Goal: Task Accomplishment & Management: Use online tool/utility

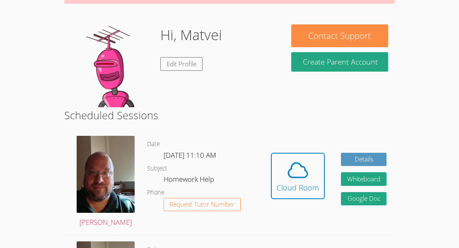
scroll to position [111, 0]
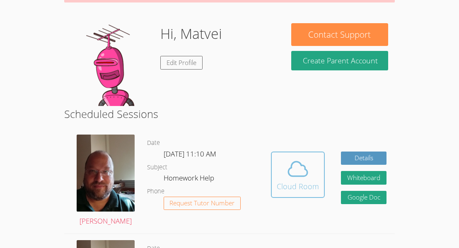
click at [308, 188] on div "Cloud Room" at bounding box center [298, 187] width 42 height 12
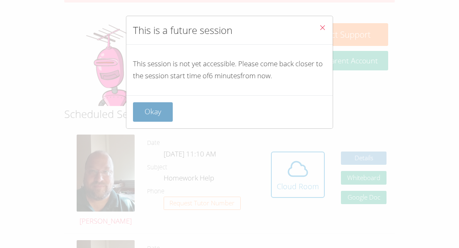
click at [159, 109] on button "Okay" at bounding box center [153, 111] width 40 height 19
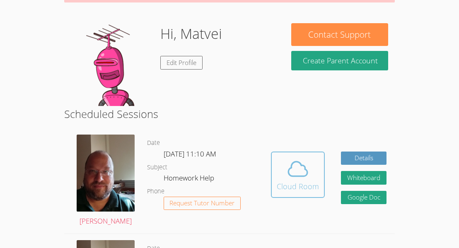
click at [315, 192] on div "Cloud Room" at bounding box center [298, 187] width 42 height 12
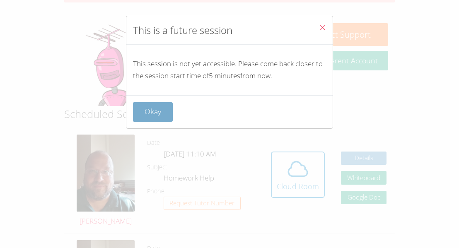
click at [163, 111] on button "Okay" at bounding box center [153, 111] width 40 height 19
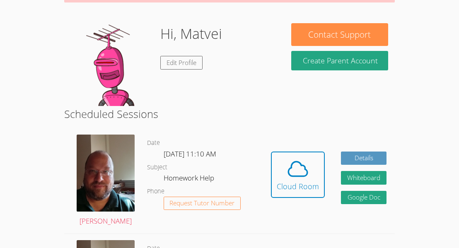
click at [270, 171] on div "Hidden Cloud Room Details Whiteboard Hidden Google Doc" at bounding box center [328, 180] width 132 height 105
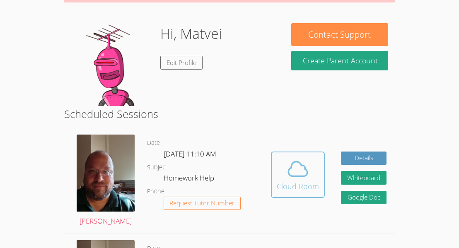
click at [279, 166] on span at bounding box center [298, 168] width 42 height 23
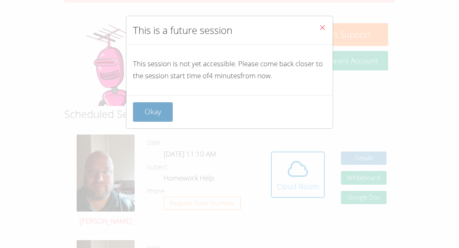
click at [155, 115] on button "Okay" at bounding box center [153, 111] width 40 height 19
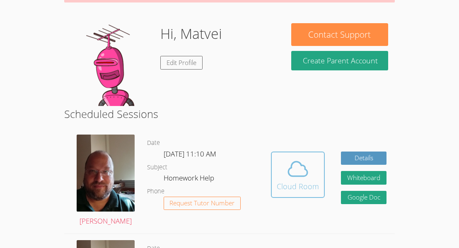
click at [286, 186] on div "Cloud Room" at bounding box center [298, 187] width 42 height 12
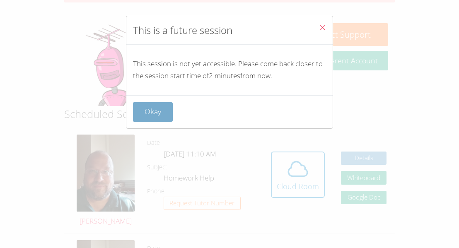
click at [161, 114] on button "Okay" at bounding box center [153, 111] width 40 height 19
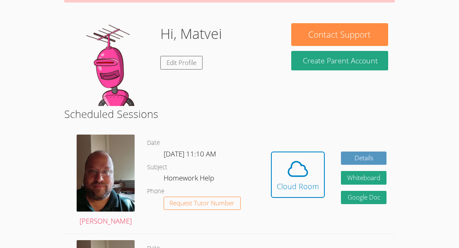
click at [161, 114] on h2 "Scheduled Sessions" at bounding box center [229, 114] width 330 height 16
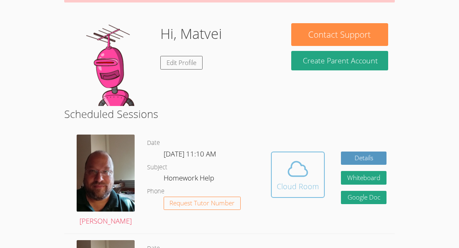
click at [291, 160] on button "Cloud Room" at bounding box center [298, 175] width 54 height 46
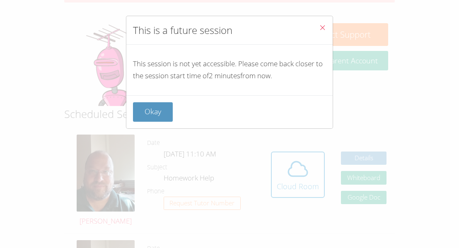
click at [291, 160] on div "This is a future session This session is not yet accessible. Please come back c…" at bounding box center [229, 124] width 459 height 248
click at [321, 33] on button "Close" at bounding box center [322, 28] width 20 height 25
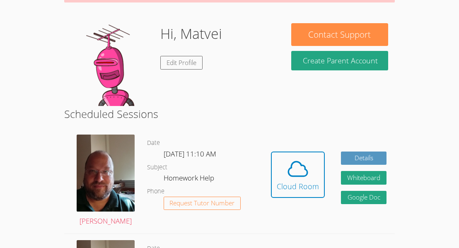
click at [321, 33] on button "Contact Support" at bounding box center [339, 34] width 97 height 23
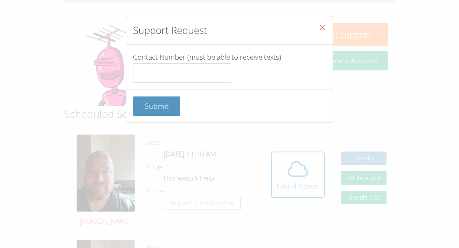
click at [310, 185] on div "Support Request Contact Number (must be able to receive texts) Submit" at bounding box center [229, 124] width 459 height 248
click at [317, 34] on button "Close" at bounding box center [322, 28] width 20 height 25
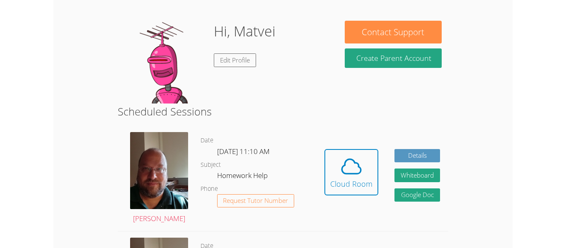
scroll to position [117, 0]
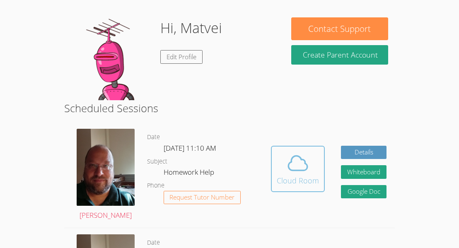
click at [279, 166] on span at bounding box center [298, 163] width 42 height 23
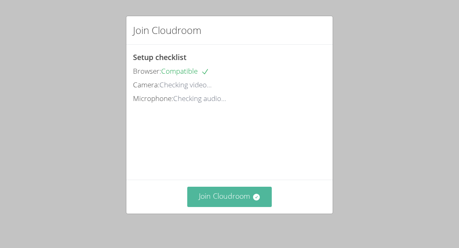
click at [209, 194] on button "Join Cloudroom" at bounding box center [229, 197] width 85 height 20
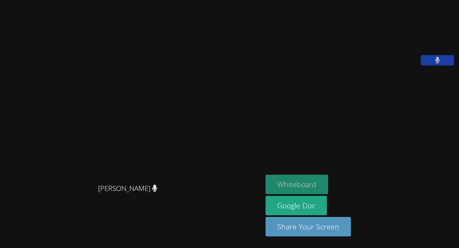
click at [312, 187] on button "Whiteboard" at bounding box center [296, 184] width 63 height 19
